Goal: Task Accomplishment & Management: Use online tool/utility

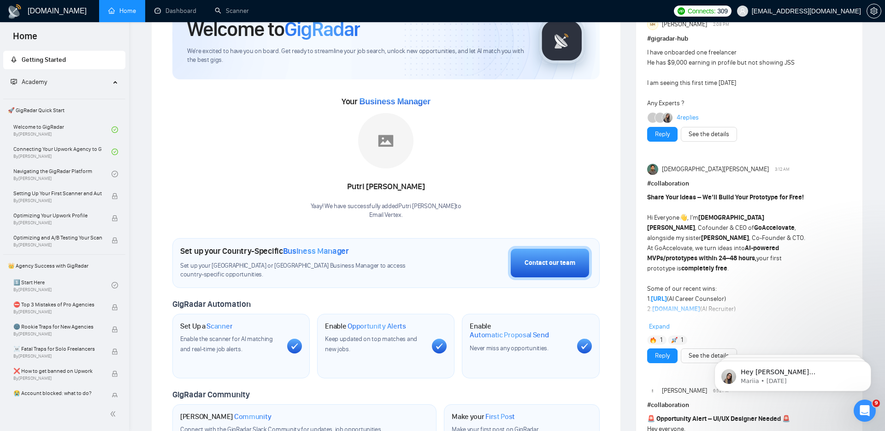
scroll to position [56, 0]
click at [218, 10] on link "Scanner" at bounding box center [232, 11] width 34 height 8
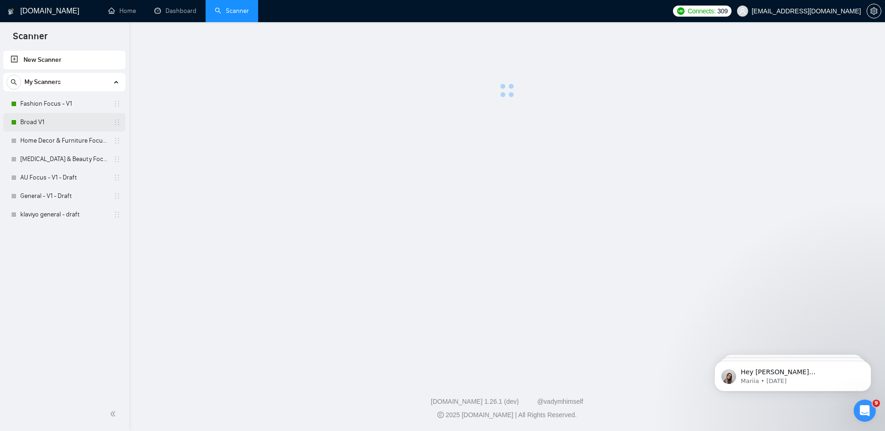
click at [78, 118] on link "Broad V1" at bounding box center [64, 122] width 88 height 18
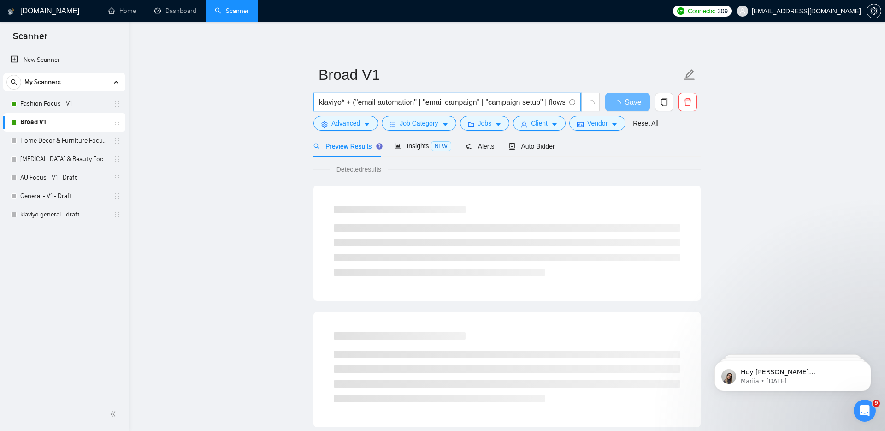
scroll to position [0, 157]
drag, startPoint x: 406, startPoint y: 98, endPoint x: 643, endPoint y: 99, distance: 237.5
click at [663, 96] on div "klaviyo* + ("email automation" | "email campaign" | "campaign setup" | flows | …" at bounding box center [505, 104] width 387 height 23
click at [348, 127] on span "Advanced" at bounding box center [346, 123] width 29 height 10
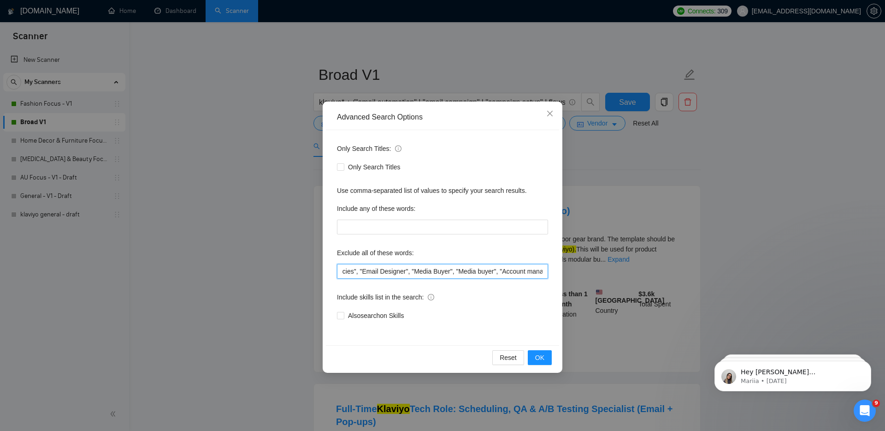
scroll to position [0, 0]
drag, startPoint x: 405, startPoint y: 270, endPoint x: 244, endPoint y: 271, distance: 161.0
click at [238, 270] on div "Advanced Search Options Only Search Titles: Only Search Titles Use comma-separa…" at bounding box center [442, 215] width 885 height 431
click at [389, 276] on input ""this job is not open to teams", "this job is not open to agency", "this job is…" at bounding box center [442, 271] width 211 height 15
click at [401, 273] on input ""this job is not open to teams", "this job is not open to agency", "this job is…" at bounding box center [442, 271] width 211 height 15
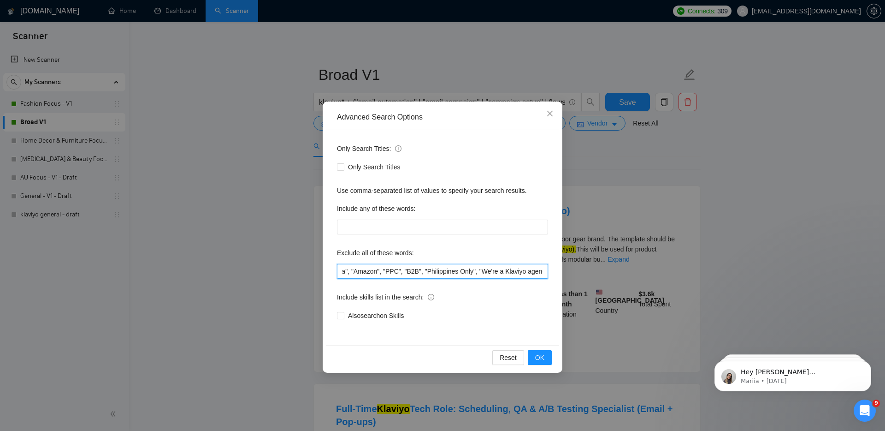
scroll to position [0, 1176]
drag, startPoint x: 396, startPoint y: 272, endPoint x: 534, endPoint y: 268, distance: 137.9
click at [534, 268] on input ""this job is not open to teams", "this job is not open to agency", "this job is…" at bounding box center [442, 271] width 211 height 15
click at [607, 291] on div "Advanced Search Options Only Search Titles: Only Search Titles Use comma-separa…" at bounding box center [442, 215] width 885 height 431
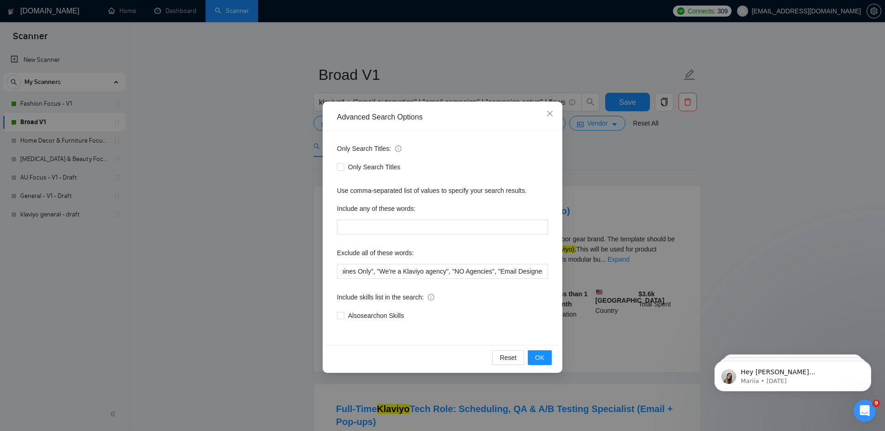
scroll to position [0, 0]
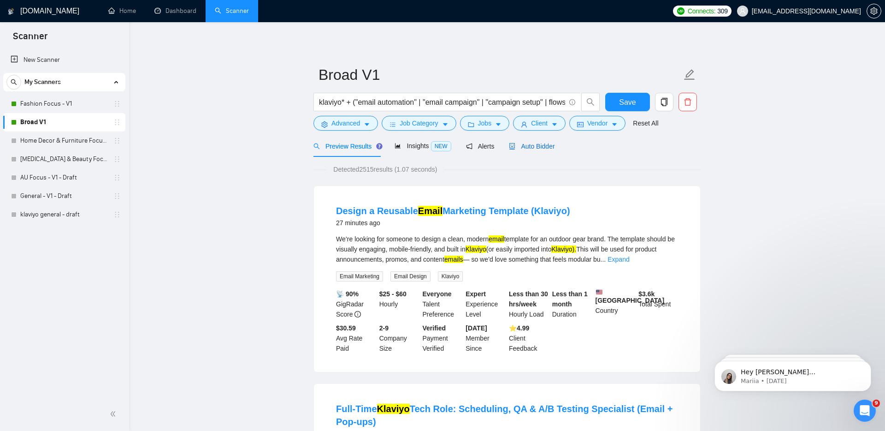
click at [525, 149] on span "Auto Bidder" at bounding box center [532, 146] width 46 height 7
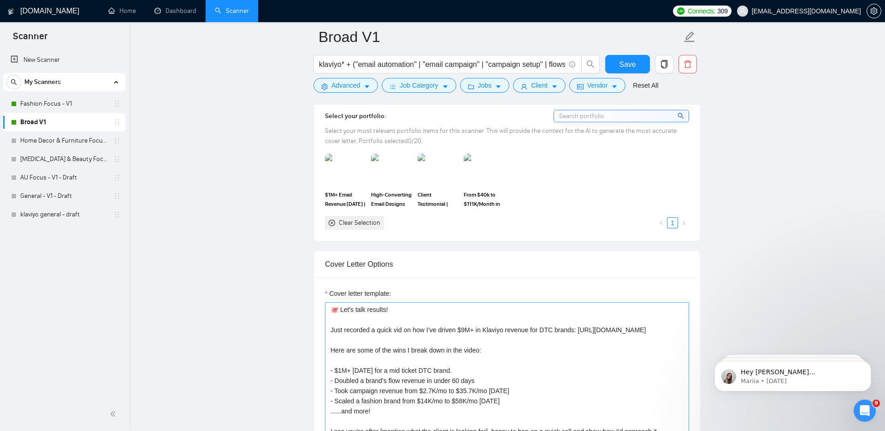
scroll to position [841, 0]
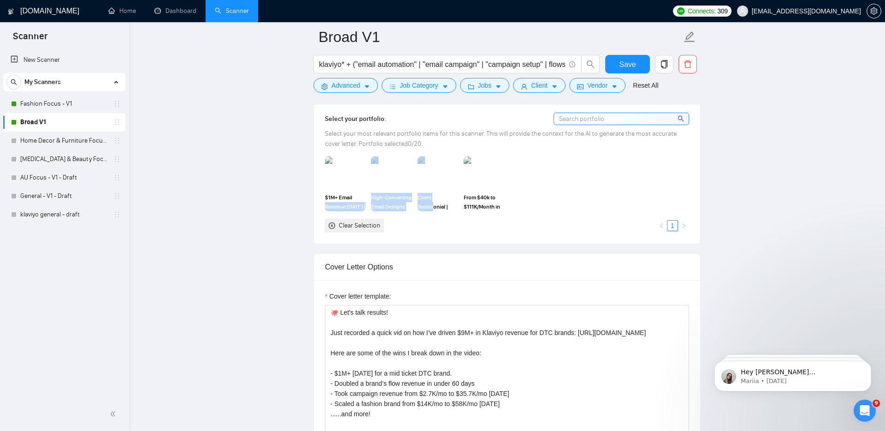
drag, startPoint x: 419, startPoint y: 203, endPoint x: 293, endPoint y: 202, distance: 126.4
drag, startPoint x: 294, startPoint y: 202, endPoint x: 568, endPoint y: 201, distance: 274.0
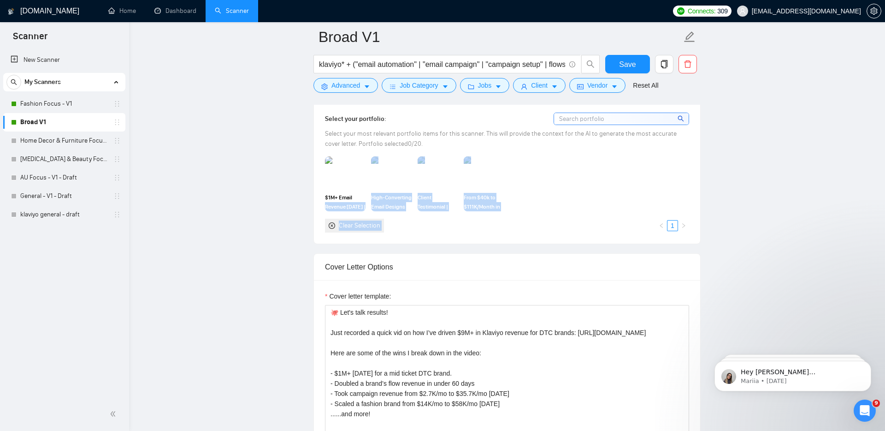
click at [568, 201] on div "$1M+ Email Revenue [DATE] | Klaviyo Campaign & Flow Strategy High-Converting Em…" at bounding box center [507, 194] width 370 height 76
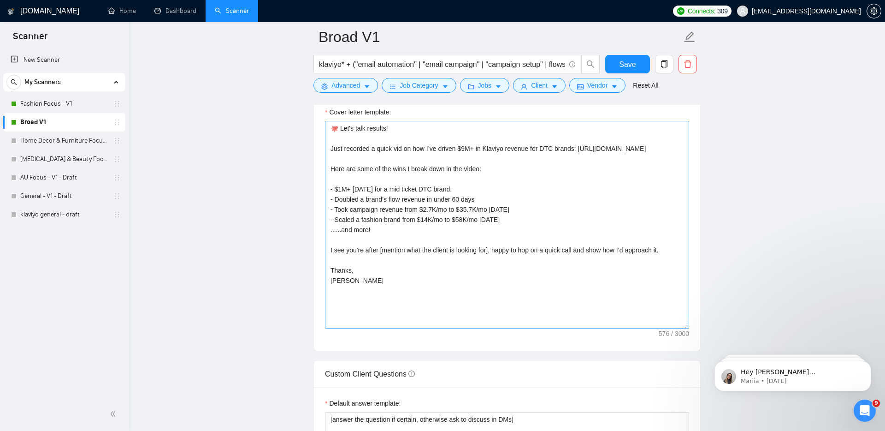
scroll to position [1070, 0]
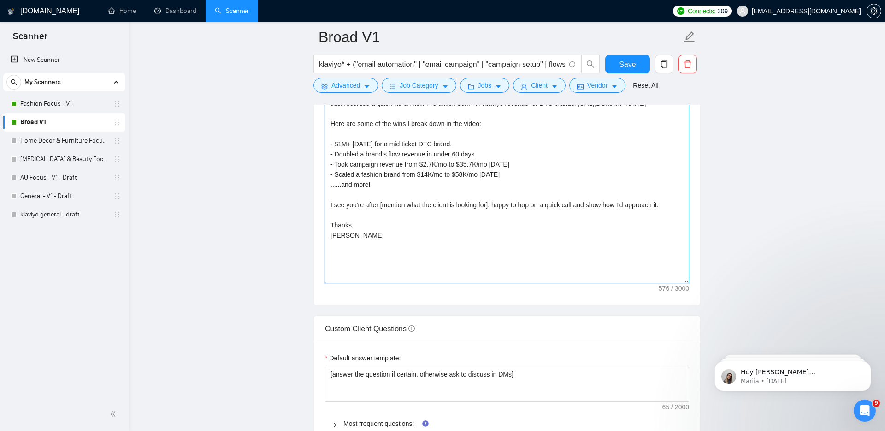
click at [473, 268] on textarea "🐙 Let's talk results! Just recorded a quick vid on how I’ve driven $9M+ in Klav…" at bounding box center [507, 180] width 364 height 208
click at [462, 275] on textarea "🐙 Let's talk results! Just recorded a quick vid on how I’ve driven $9M+ in Klav…" at bounding box center [507, 180] width 364 height 208
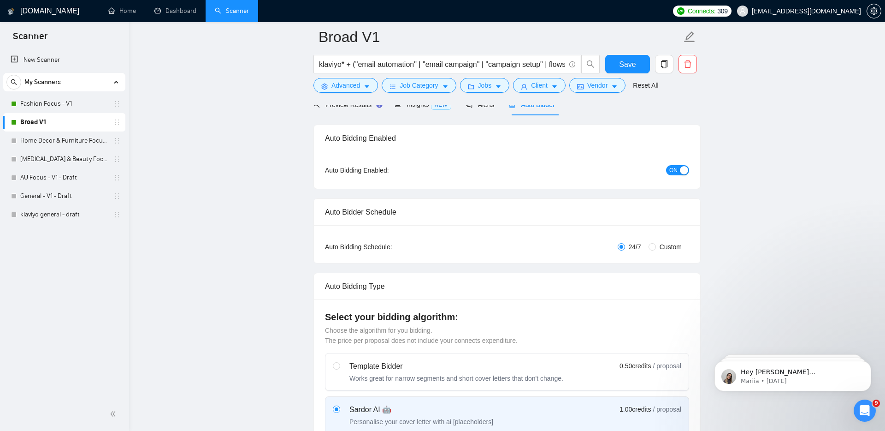
scroll to position [0, 0]
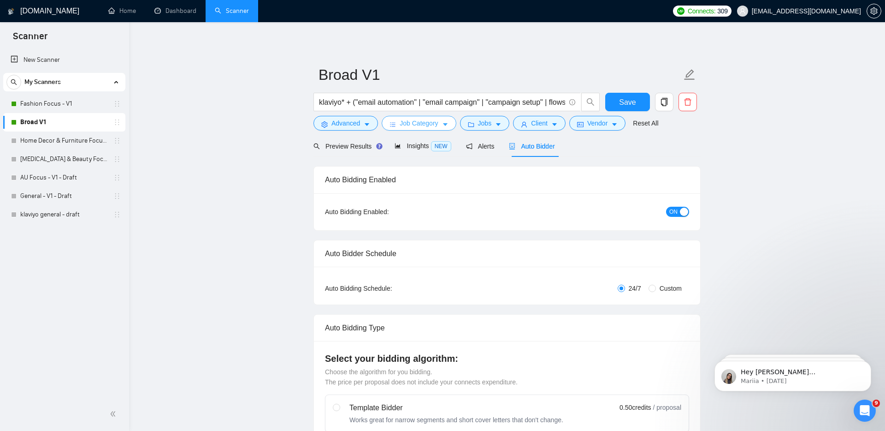
click at [444, 121] on button "Job Category" at bounding box center [419, 123] width 74 height 15
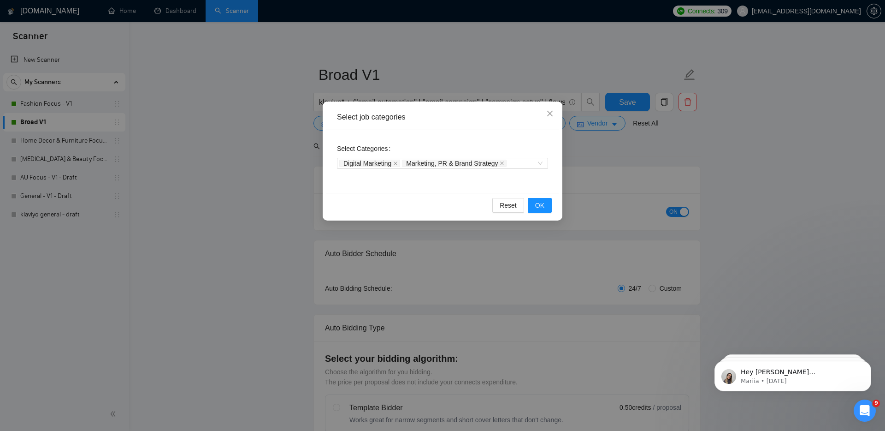
click at [279, 190] on div "Select job categories Select Categories Digital Marketing Marketing, PR & Brand…" at bounding box center [442, 215] width 885 height 431
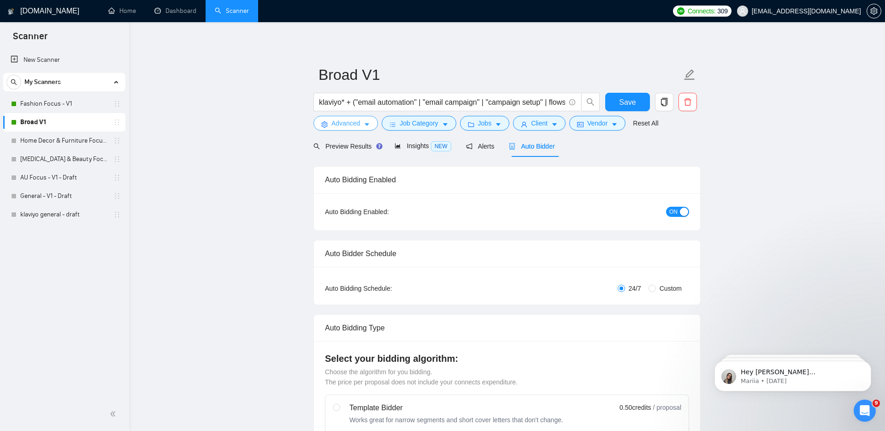
click at [369, 127] on icon "caret-down" at bounding box center [367, 124] width 6 height 6
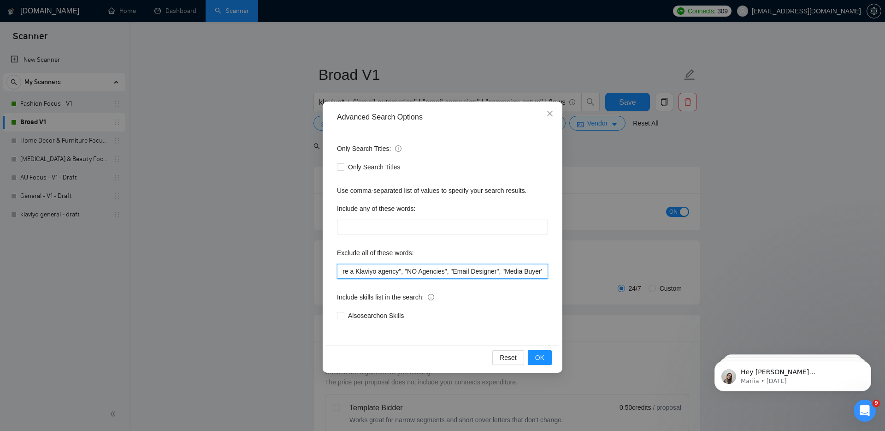
scroll to position [0, 1269]
drag, startPoint x: 376, startPoint y: 273, endPoint x: 473, endPoint y: 263, distance: 97.4
click at [473, 264] on input ""this job is not open to teams", "this job is not open to agency", "this job is…" at bounding box center [442, 271] width 211 height 15
drag, startPoint x: 475, startPoint y: 272, endPoint x: 622, endPoint y: 273, distance: 146.7
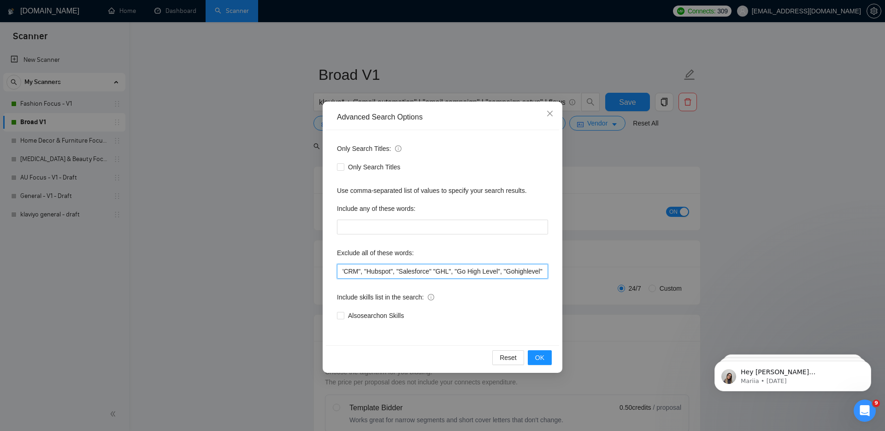
click at [637, 274] on div "Advanced Search Options Only Search Titles: Only Search Titles Use comma-separa…" at bounding box center [442, 215] width 885 height 431
click at [528, 274] on input ""this job is not open to teams", "this job is not open to agency", "this job is…" at bounding box center [442, 271] width 211 height 15
drag, startPoint x: 516, startPoint y: 273, endPoint x: 345, endPoint y: 264, distance: 170.9
click at [345, 264] on input ""this job is not open to teams", "this job is not open to agency", "this job is…" at bounding box center [442, 271] width 211 height 15
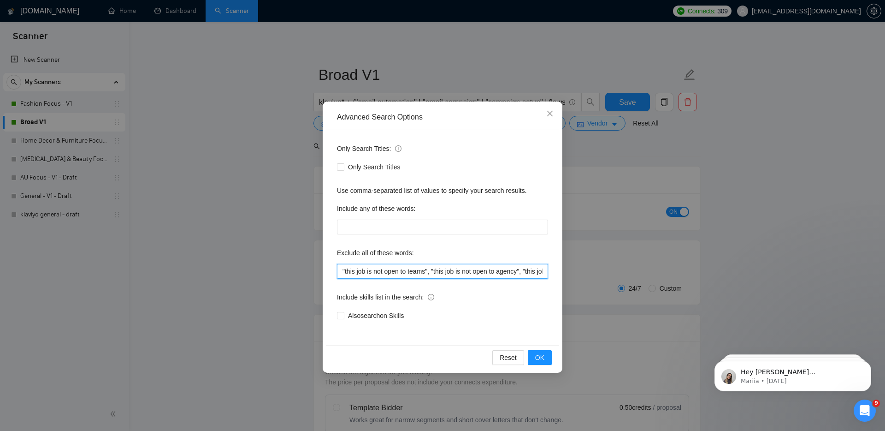
click at [414, 267] on input ""this job is not open to teams", "this job is not open to agency", "this job is…" at bounding box center [442, 271] width 211 height 15
drag, startPoint x: 397, startPoint y: 266, endPoint x: 505, endPoint y: 266, distance: 107.9
click at [505, 266] on input ""this job is not open to teams", "this job is not open to agency", "this job is…" at bounding box center [442, 271] width 211 height 15
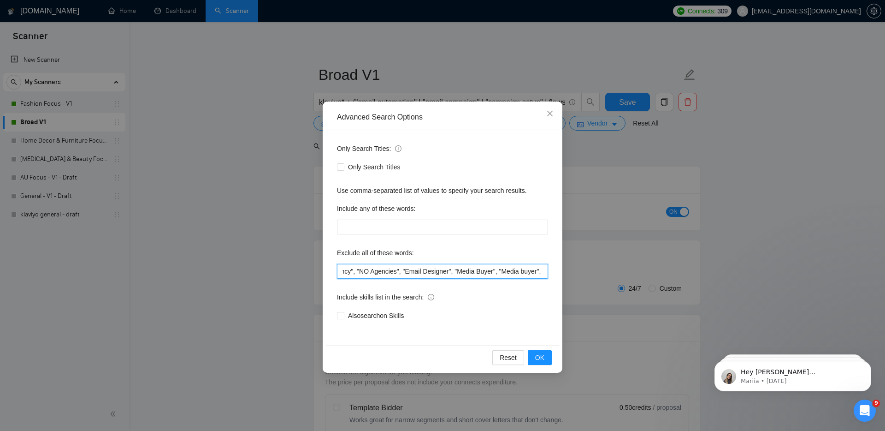
scroll to position [0, 1617]
drag, startPoint x: 492, startPoint y: 267, endPoint x: 631, endPoint y: 270, distance: 139.3
click at [631, 270] on div "Advanced Search Options Only Search Titles: Only Search Titles Use comma-separa…" at bounding box center [442, 215] width 885 height 431
click at [607, 295] on div "Advanced Search Options Only Search Titles: Only Search Titles Use comma-separa…" at bounding box center [442, 215] width 885 height 431
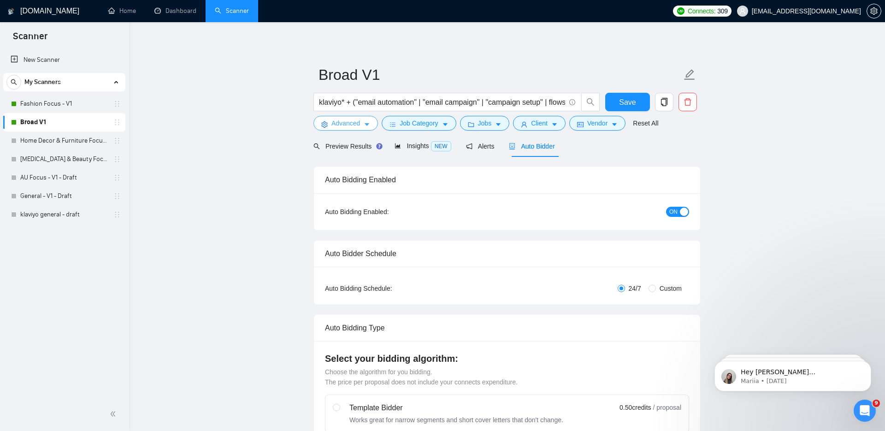
click at [607, 295] on body "Scanner New Scanner My Scanners Fashion Focus - V1 Broad V1 Home Decor & Furnit…" at bounding box center [442, 215] width 885 height 431
click at [341, 145] on span "Preview Results" at bounding box center [347, 146] width 66 height 7
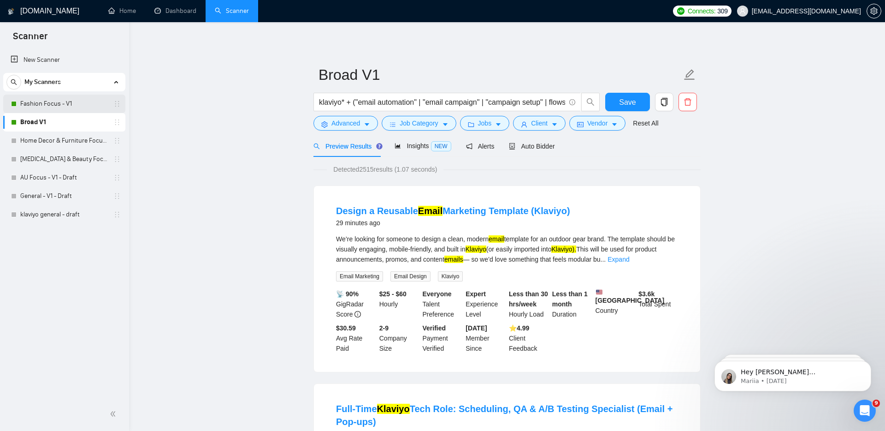
click at [65, 102] on link "Fashion Focus - V1" at bounding box center [64, 104] width 88 height 18
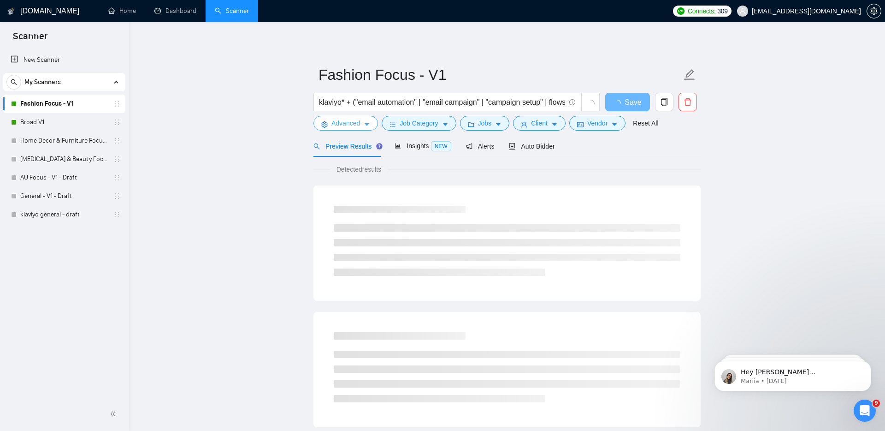
click at [339, 116] on button "Advanced" at bounding box center [346, 123] width 65 height 15
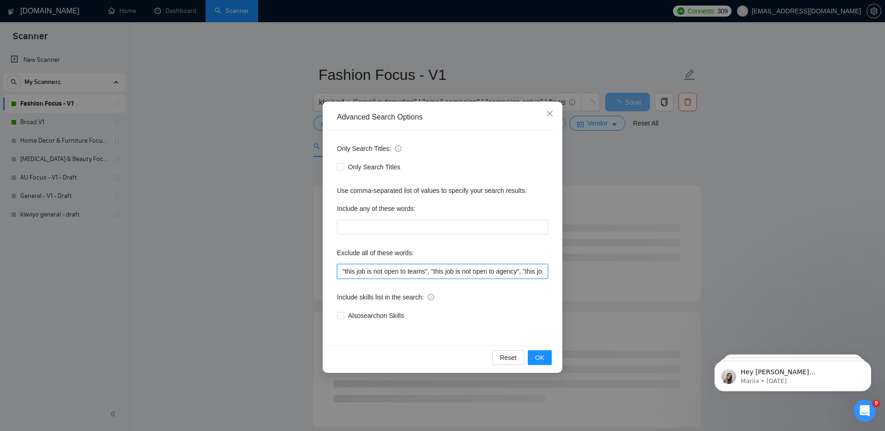
drag, startPoint x: 430, startPoint y: 266, endPoint x: 296, endPoint y: 263, distance: 134.7
click at [323, 265] on div "Advanced Search Options Only Search Titles: Only Search Titles Use comma-separa…" at bounding box center [443, 236] width 240 height 271
click at [295, 263] on div "Advanced Search Options Only Search Titles: Only Search Titles Use comma-separa…" at bounding box center [442, 215] width 885 height 431
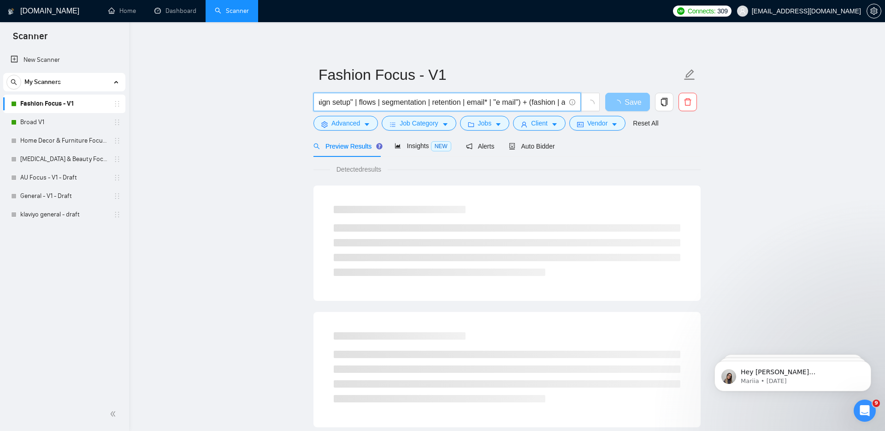
scroll to position [0, 474]
drag, startPoint x: 442, startPoint y: 102, endPoint x: 624, endPoint y: 109, distance: 182.3
click at [624, 109] on div "klaviyo* + ("email automation" | "email campaign" | "campaign setup" | flows | …" at bounding box center [505, 104] width 387 height 23
click at [533, 99] on input "klaviyo* + ("email automation" | "email campaign" | "campaign setup" | flows | …" at bounding box center [442, 102] width 246 height 12
drag, startPoint x: 458, startPoint y: 102, endPoint x: 530, endPoint y: 103, distance: 72.9
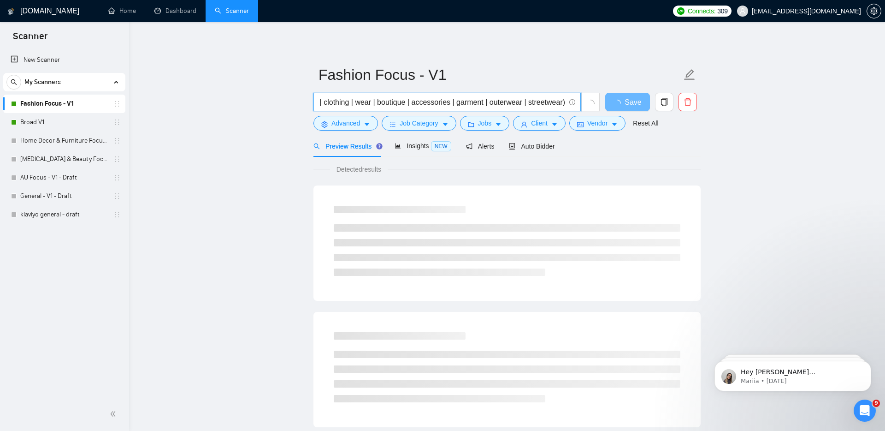
click at [530, 103] on input "klaviyo* + ("email automation" | "email campaign" | "campaign setup" | flows | …" at bounding box center [442, 102] width 246 height 12
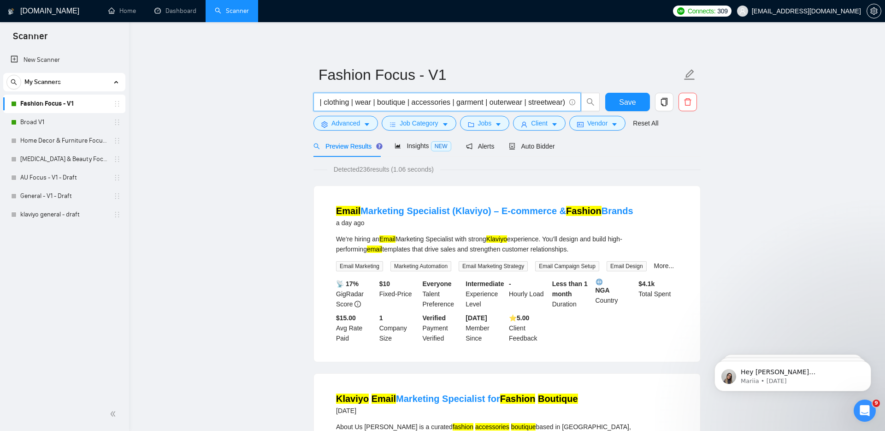
click at [530, 103] on input "klaviyo* + ("email automation" | "email campaign" | "campaign setup" | flows | …" at bounding box center [442, 102] width 246 height 12
click at [686, 101] on icon "delete" at bounding box center [688, 102] width 8 height 8
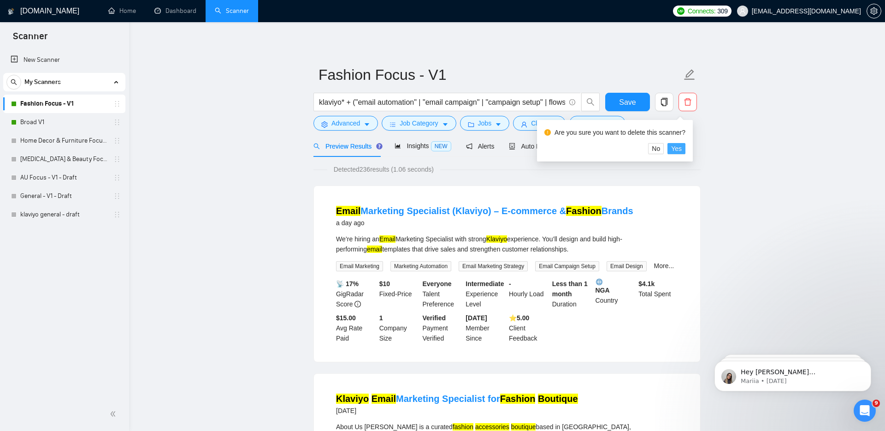
click at [682, 149] on span "Yes" at bounding box center [676, 148] width 11 height 10
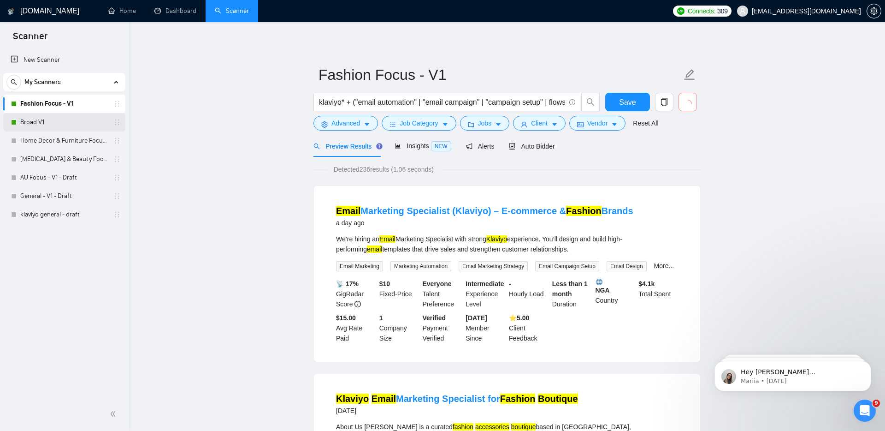
click at [83, 126] on link "Broad V1" at bounding box center [64, 122] width 88 height 18
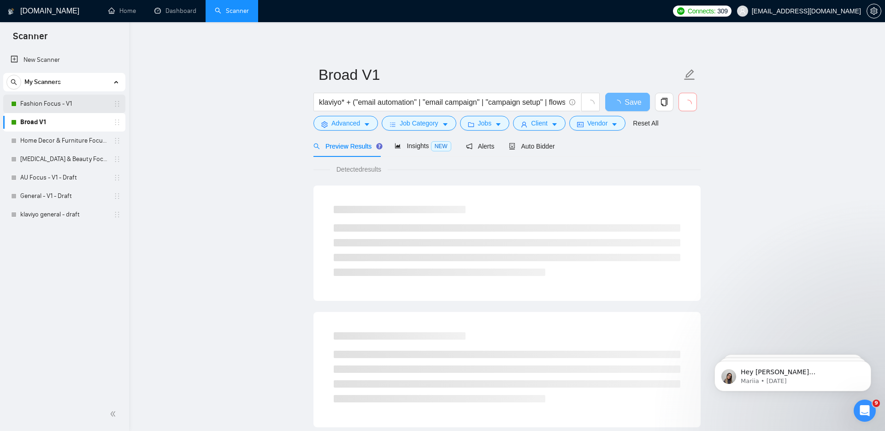
click at [100, 103] on link "Fashion Focus - V1" at bounding box center [64, 104] width 88 height 18
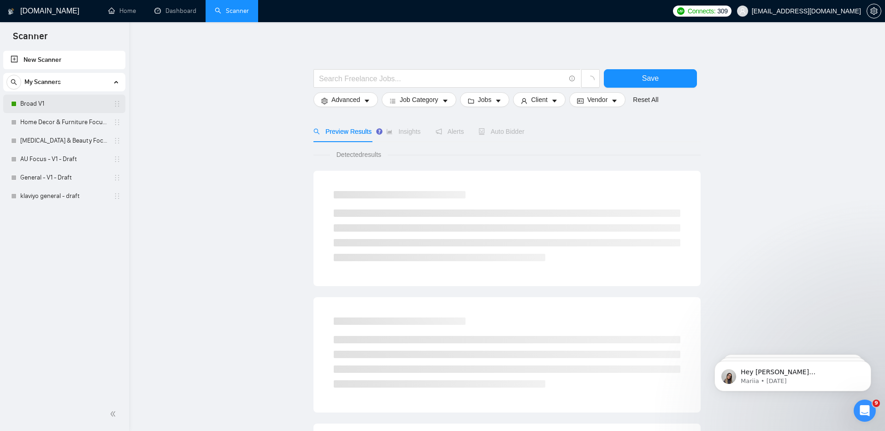
click at [97, 102] on link "Broad V1" at bounding box center [64, 104] width 88 height 18
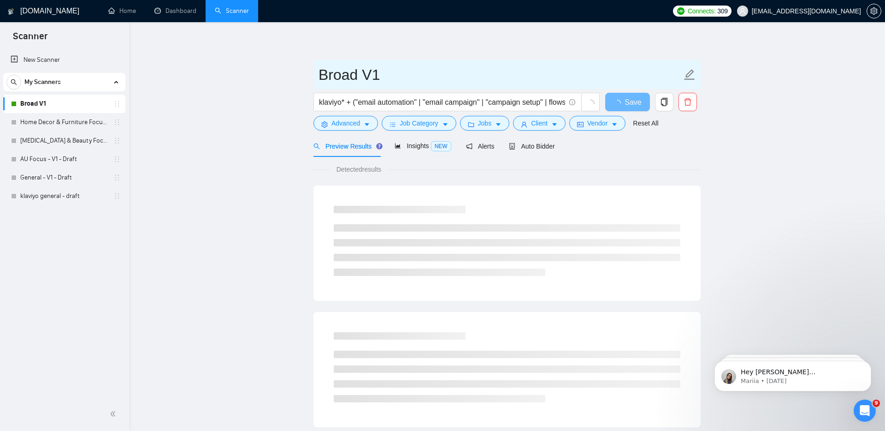
click at [365, 82] on input "Broad V1" at bounding box center [500, 74] width 363 height 23
drag, startPoint x: 359, startPoint y: 75, endPoint x: 475, endPoint y: 79, distance: 115.8
click at [475, 79] on input "Broad V1" at bounding box center [500, 74] width 363 height 23
type input "Broad"
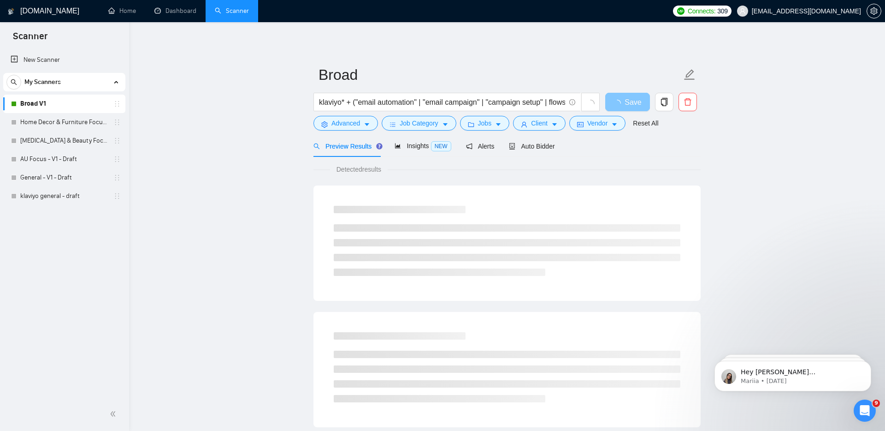
click at [639, 95] on button "Save" at bounding box center [628, 102] width 45 height 18
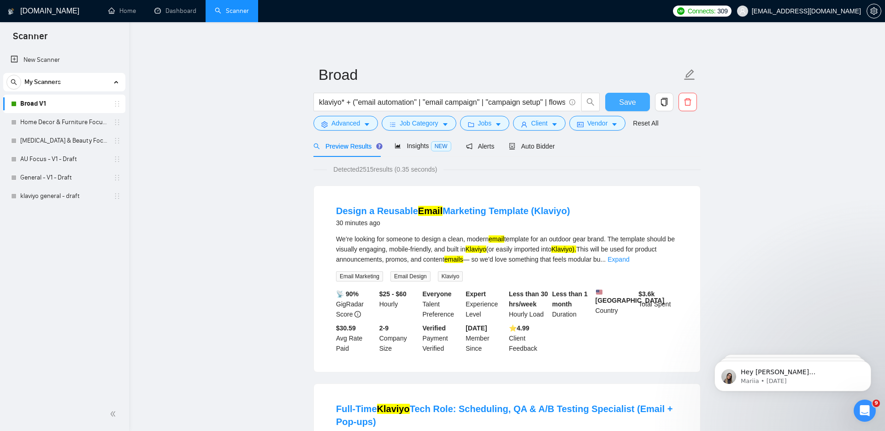
click at [623, 105] on span "Save" at bounding box center [627, 102] width 17 height 12
click at [360, 129] on button "Advanced" at bounding box center [346, 123] width 65 height 15
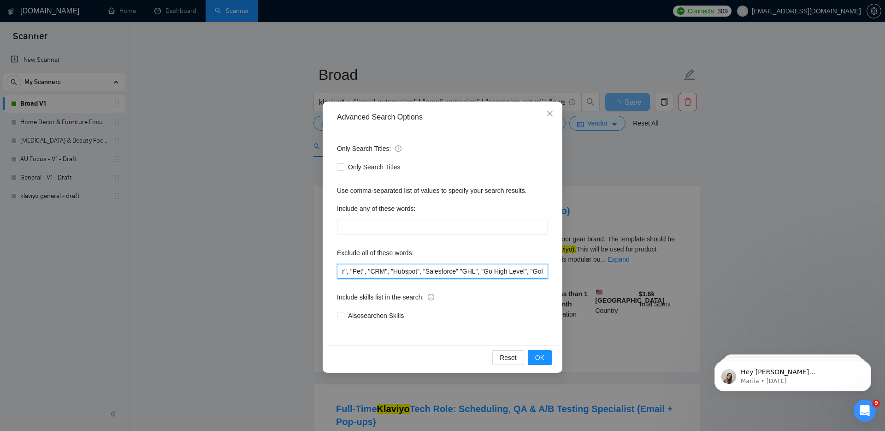
scroll to position [0, 1617]
drag, startPoint x: 393, startPoint y: 274, endPoint x: 594, endPoint y: 272, distance: 201.1
click at [594, 272] on div "Advanced Search Options Only Search Titles: Only Search Titles Use comma-separa…" at bounding box center [442, 215] width 885 height 431
click at [593, 267] on div "Advanced Search Options Only Search Titles: Only Search Titles Use comma-separa…" at bounding box center [442, 215] width 885 height 431
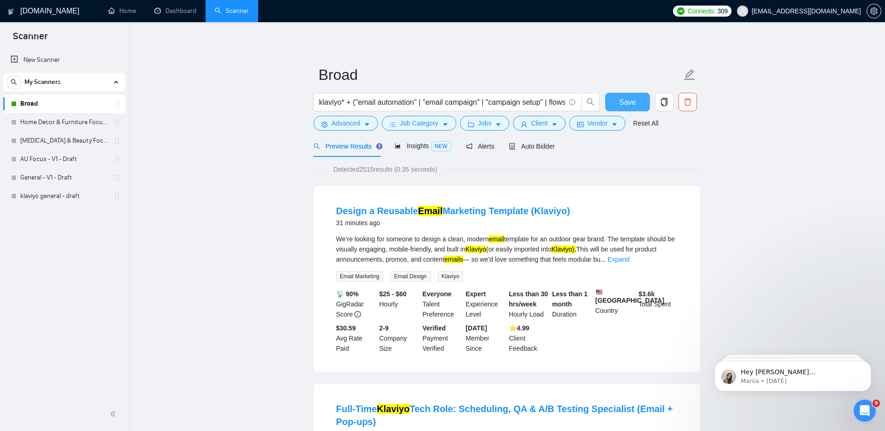
click at [629, 102] on span "Save" at bounding box center [627, 102] width 17 height 12
drag, startPoint x: 384, startPoint y: 104, endPoint x: 448, endPoint y: 93, distance: 65.5
click at [448, 93] on span "klaviyo* + ("email automation" | "email campaign" | "campaign setup" | flows | …" at bounding box center [447, 102] width 267 height 18
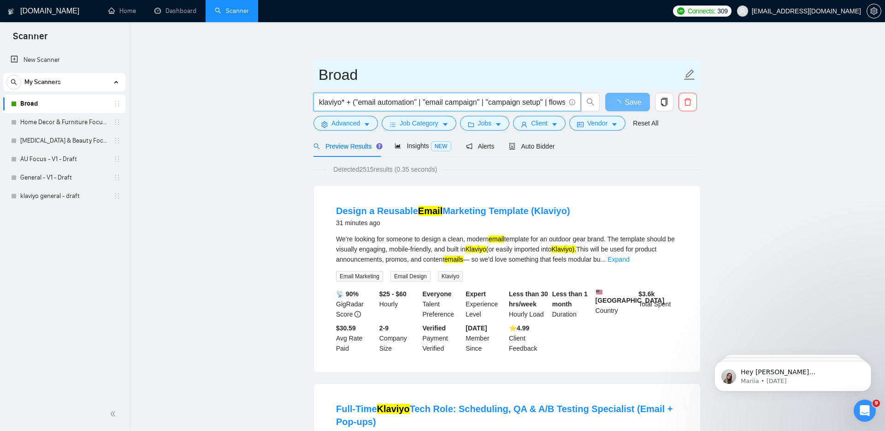
click at [458, 75] on input "Broad" at bounding box center [500, 74] width 363 height 23
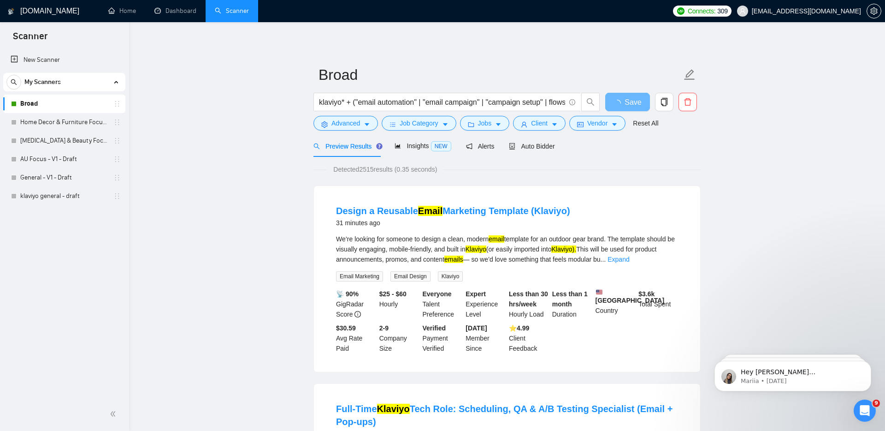
drag, startPoint x: 399, startPoint y: 107, endPoint x: 589, endPoint y: 105, distance: 189.6
click at [592, 105] on span "klaviyo* + ("email automation" | "email campaign" | "campaign setup" | flows | …" at bounding box center [457, 102] width 287 height 18
click at [488, 100] on input "klaviyo* + ("email automation" | "email campaign" | "campaign setup" | flows | …" at bounding box center [442, 102] width 246 height 12
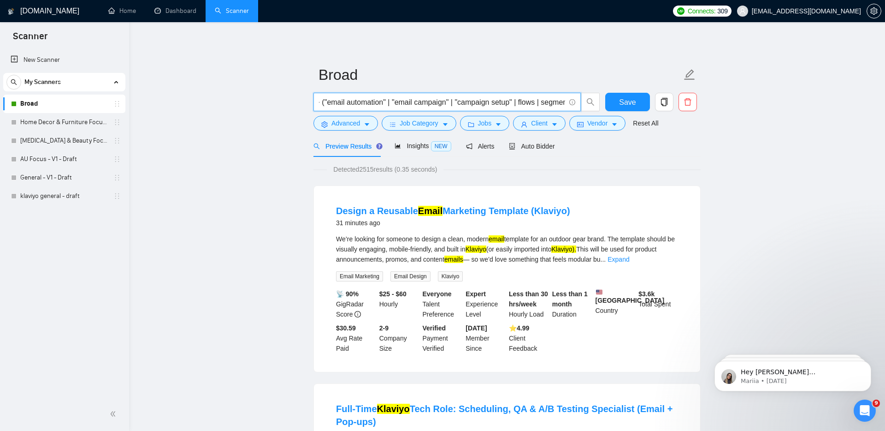
scroll to position [0, 0]
drag, startPoint x: 534, startPoint y: 102, endPoint x: 386, endPoint y: 101, distance: 147.6
click at [386, 101] on input "klaviyo* + ("email automation" | "email campaign" | "campaign setup" | flows | …" at bounding box center [442, 102] width 246 height 12
click at [414, 101] on input "klaviyo* + ("email automation" | "email campaign" | "campaign setup" | flows | …" at bounding box center [442, 102] width 246 height 12
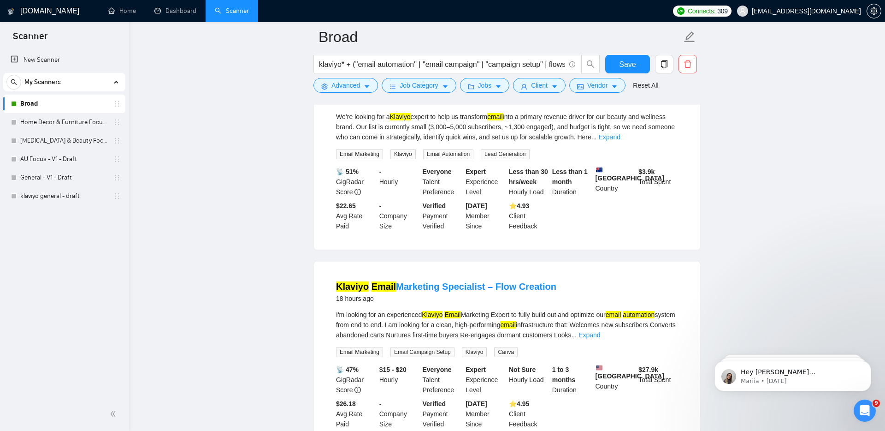
click at [695, 159] on div "Klaviyo Expert Needed for Revenue Growth 15 hours ago We’re looking for a Klavi…" at bounding box center [507, 157] width 386 height 186
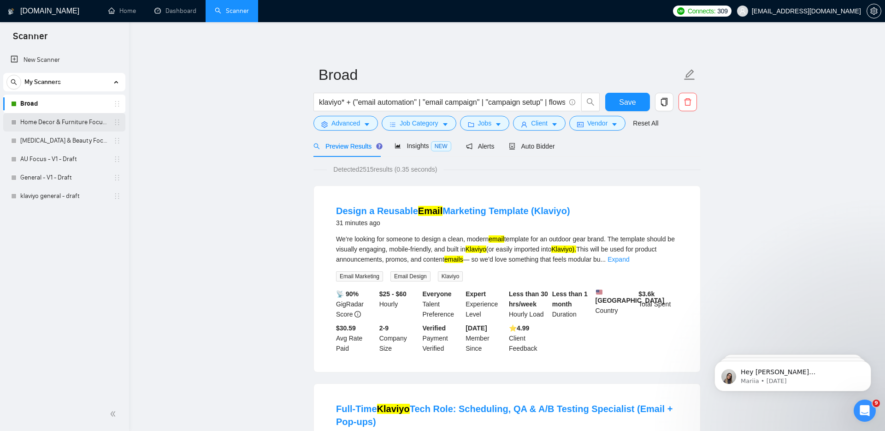
click at [73, 113] on link "Home Decor & Furniture Focus - V1" at bounding box center [64, 122] width 88 height 18
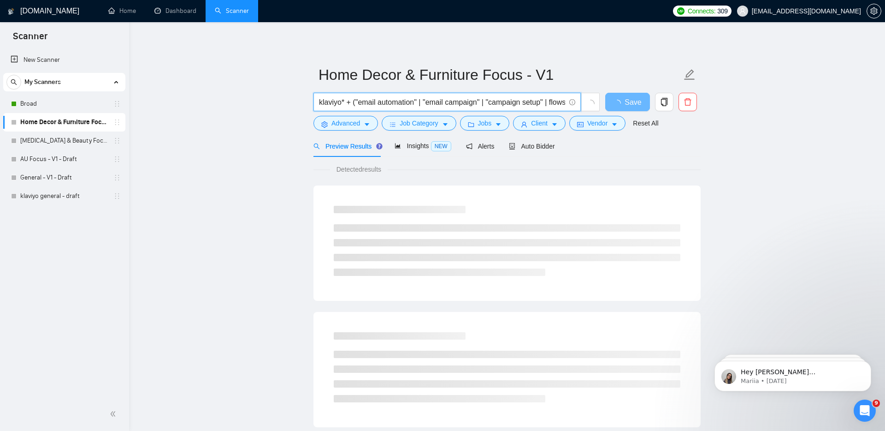
scroll to position [0, 695]
drag, startPoint x: 454, startPoint y: 104, endPoint x: 801, endPoint y: 99, distance: 347.3
click at [801, 99] on main "Home Decor & Furniture Focus - V1 klaviyo* + ("email automation" | "email campa…" at bounding box center [507, 421] width 727 height 769
click at [746, 123] on main "Home Decor & Furniture Focus - V1 klaviyo* + ("email automation" | "email campa…" at bounding box center [507, 421] width 727 height 769
